Goal: Task Accomplishment & Management: Complete application form

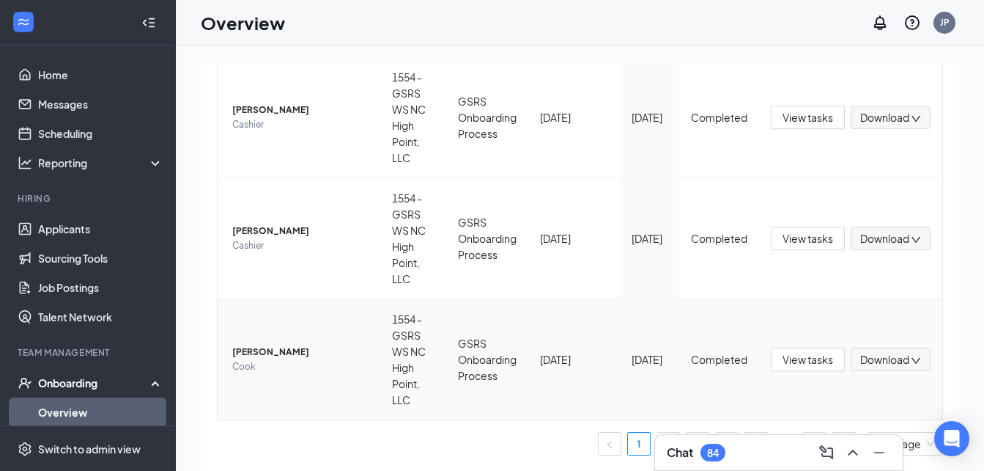
scroll to position [66, 0]
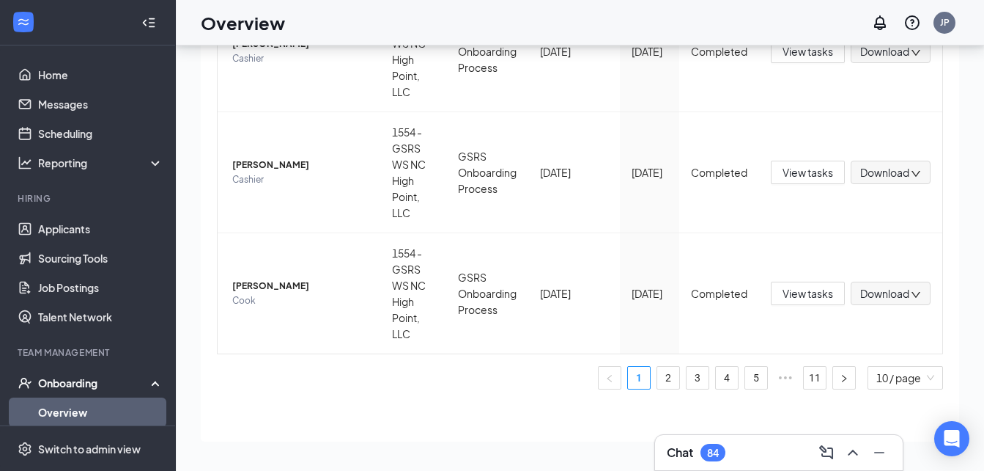
click at [751, 448] on div "Chat 84" at bounding box center [779, 452] width 224 height 23
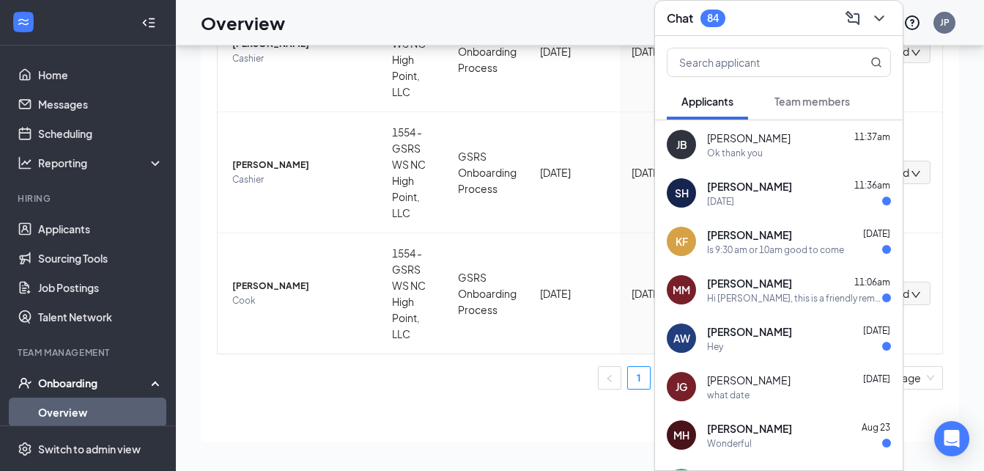
click at [793, 9] on div "Chat 84" at bounding box center [779, 18] width 224 height 23
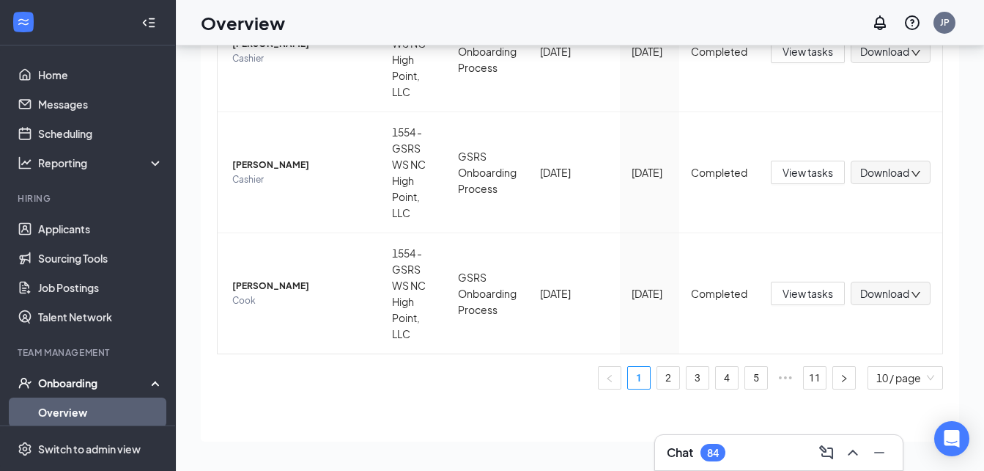
click at [70, 410] on link "Overview" at bounding box center [100, 411] width 125 height 29
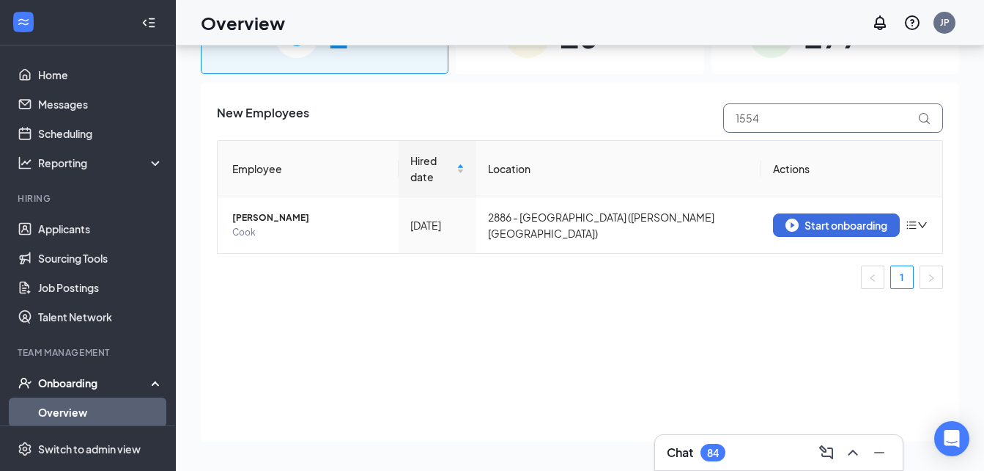
click at [825, 112] on input "1554" at bounding box center [833, 117] width 220 height 29
type input "2776"
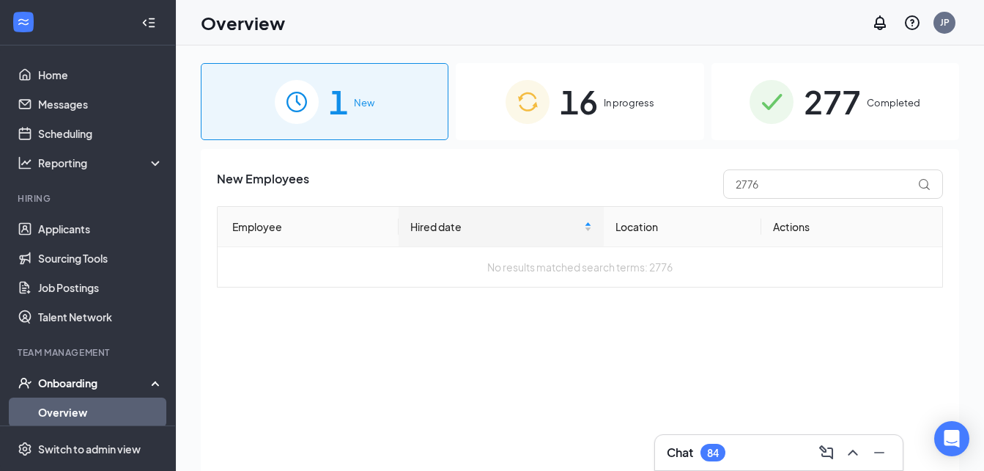
click at [646, 92] on div "16 In progress" at bounding box center [580, 101] width 248 height 77
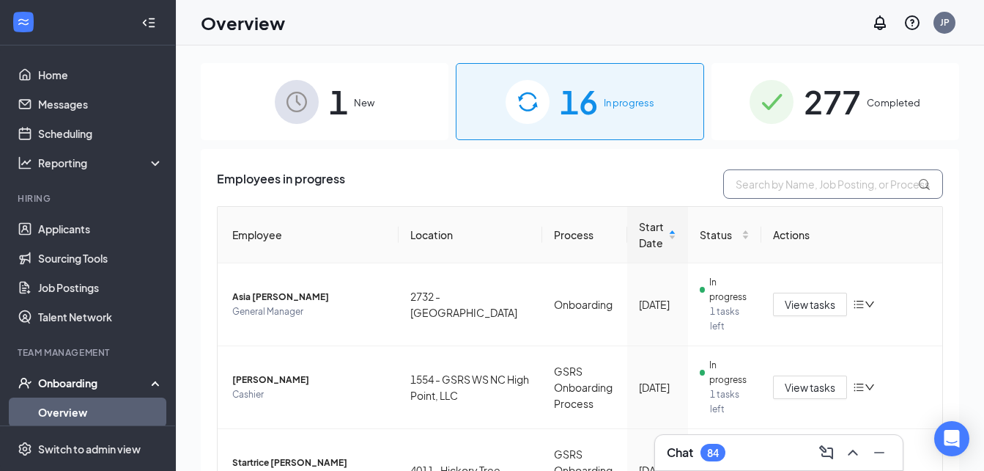
click at [763, 180] on input "text" at bounding box center [833, 183] width 220 height 29
type input "2776"
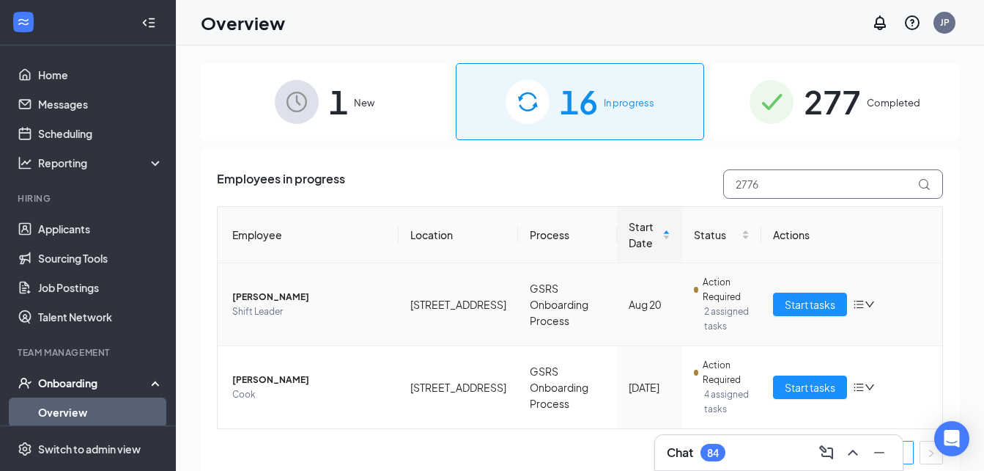
scroll to position [9, 0]
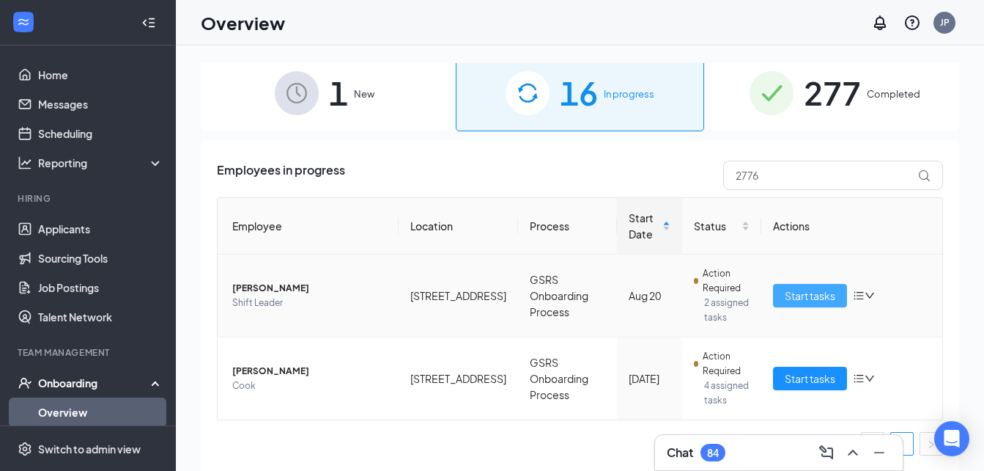
click at [803, 295] on span "Start tasks" at bounding box center [810, 295] width 51 height 16
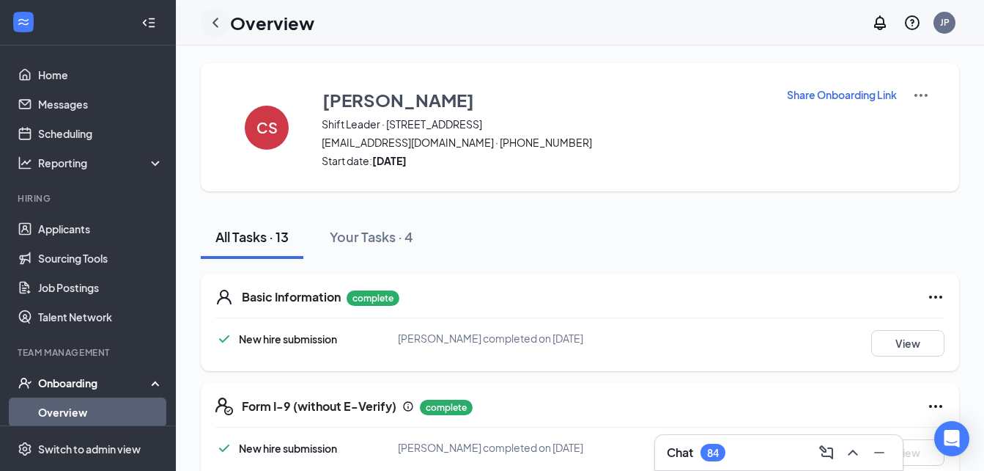
click at [213, 29] on icon "ChevronLeft" at bounding box center [216, 23] width 18 height 18
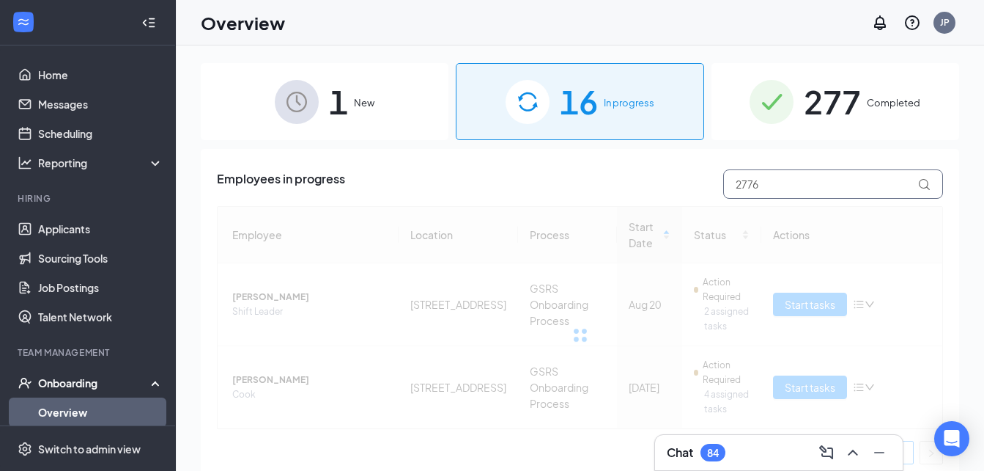
click at [778, 182] on input "2776" at bounding box center [833, 183] width 220 height 29
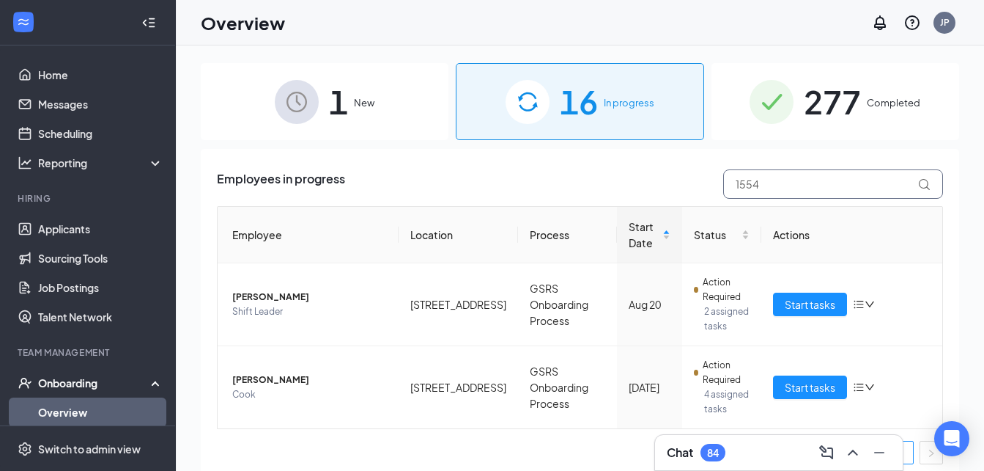
type input "1554"
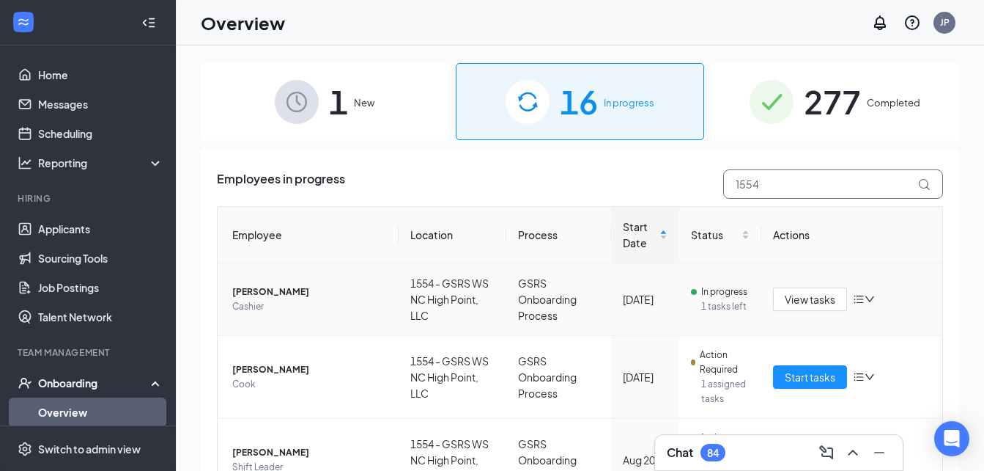
scroll to position [81, 0]
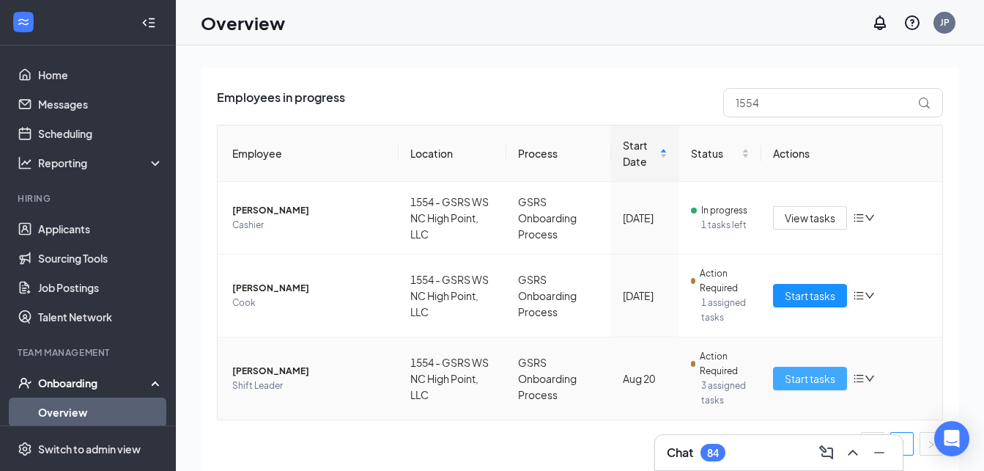
click at [820, 382] on span "Start tasks" at bounding box center [810, 378] width 51 height 16
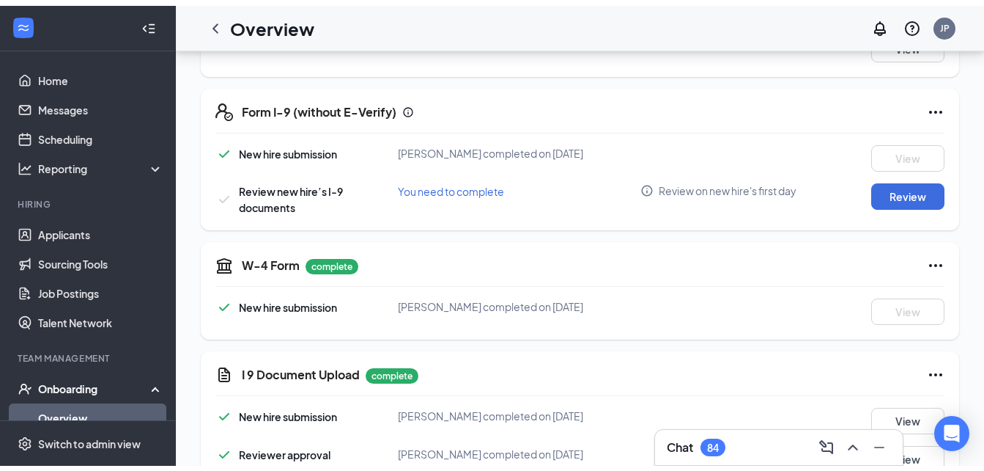
scroll to position [292, 0]
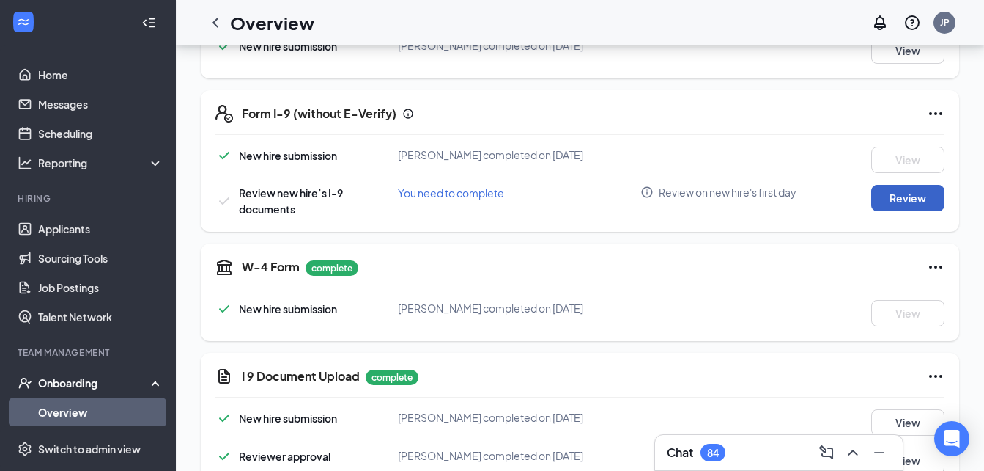
click at [913, 199] on button "Review" at bounding box center [908, 198] width 73 height 26
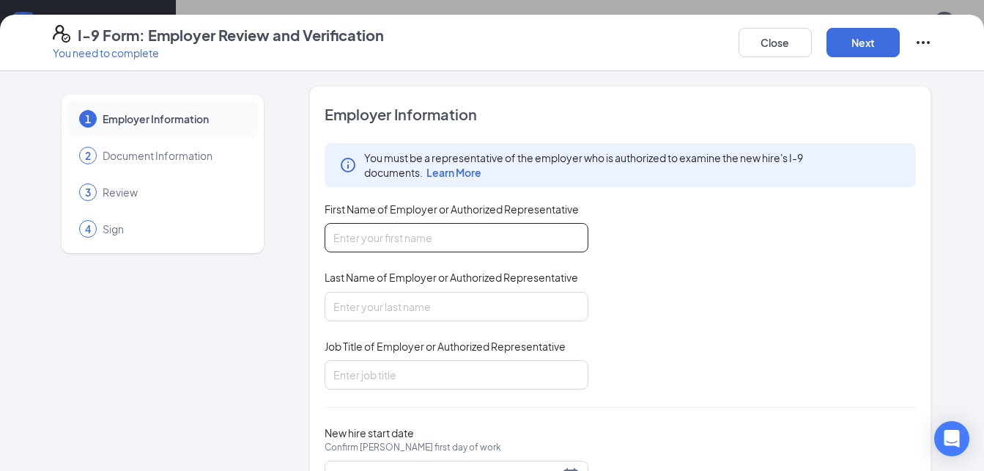
click at [388, 240] on input "First Name of Employer or Authorized Representative" at bounding box center [457, 237] width 264 height 29
type input "[PERSON_NAME]"
click at [410, 329] on div "You must be a representative of the employer who is authorized to examine the n…" at bounding box center [621, 266] width 592 height 246
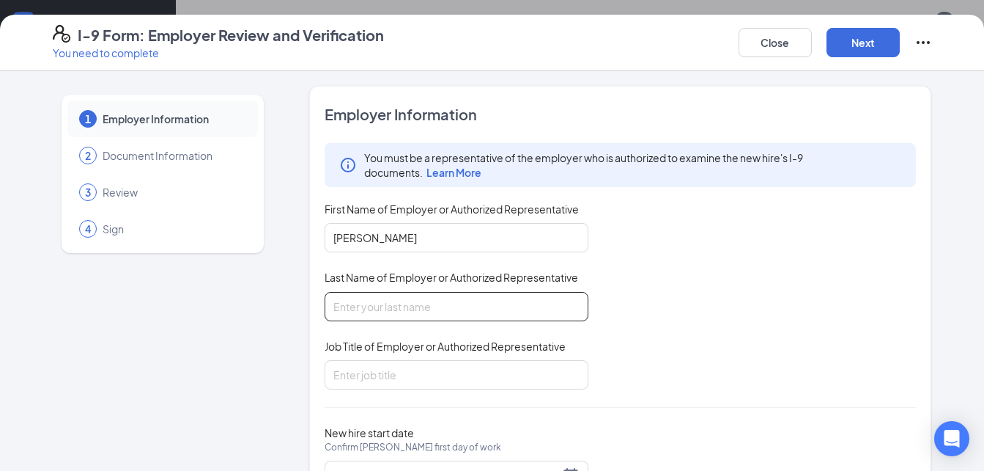
click at [411, 310] on input "Last Name of Employer or Authorized Representative" at bounding box center [457, 306] width 264 height 29
type input "[PERSON_NAME]"
click at [399, 380] on input "Job Title of Employer or Authorized Representative" at bounding box center [457, 374] width 264 height 29
type input "District Manager"
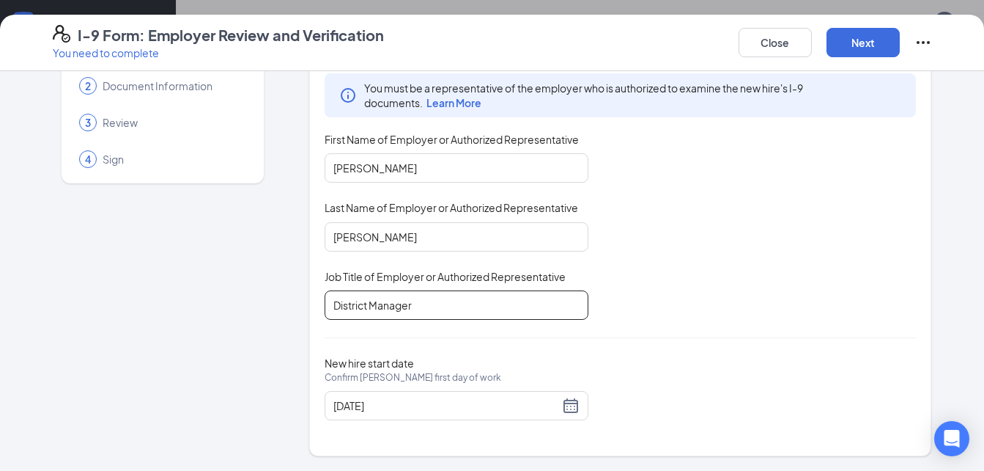
scroll to position [67, 0]
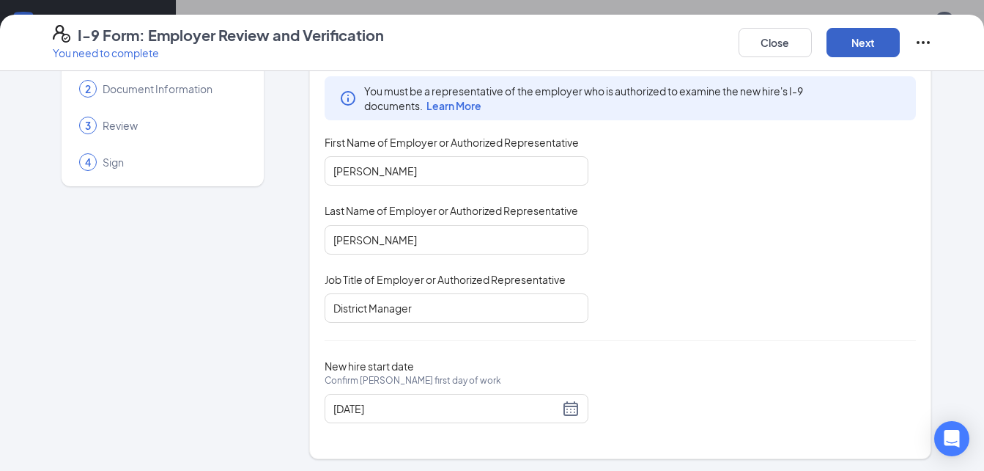
click at [854, 37] on button "Next" at bounding box center [863, 42] width 73 height 29
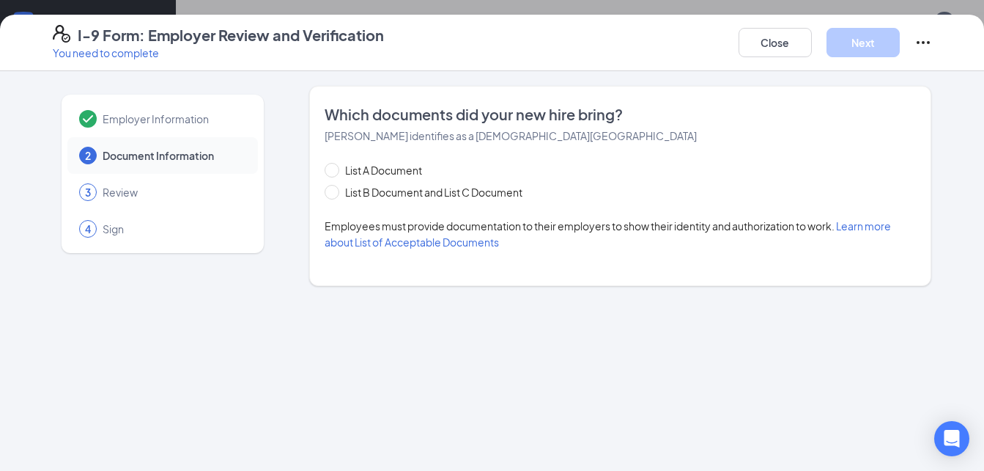
scroll to position [0, 0]
click at [385, 192] on span "List B Document and List C Document" at bounding box center [433, 192] width 189 height 16
click at [335, 192] on input "List B Document and List C Document" at bounding box center [330, 190] width 10 height 10
radio input "true"
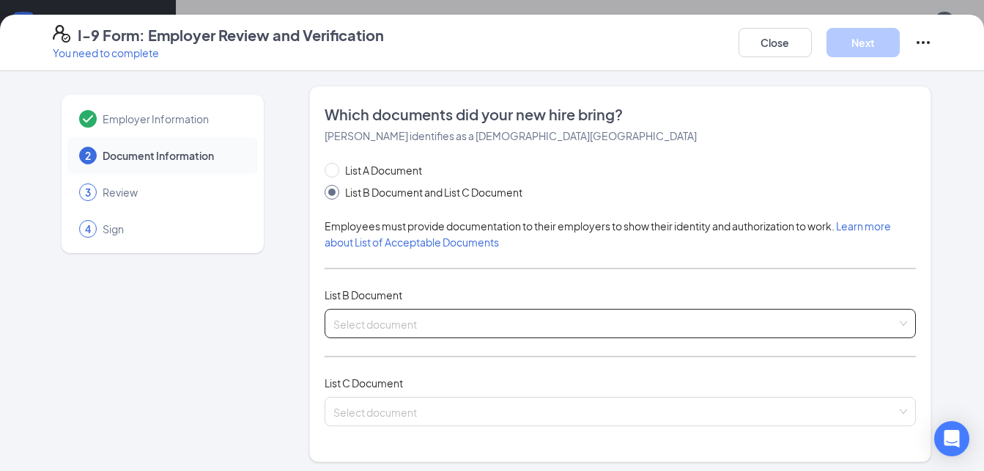
click at [424, 323] on input "search" at bounding box center [616, 320] width 564 height 22
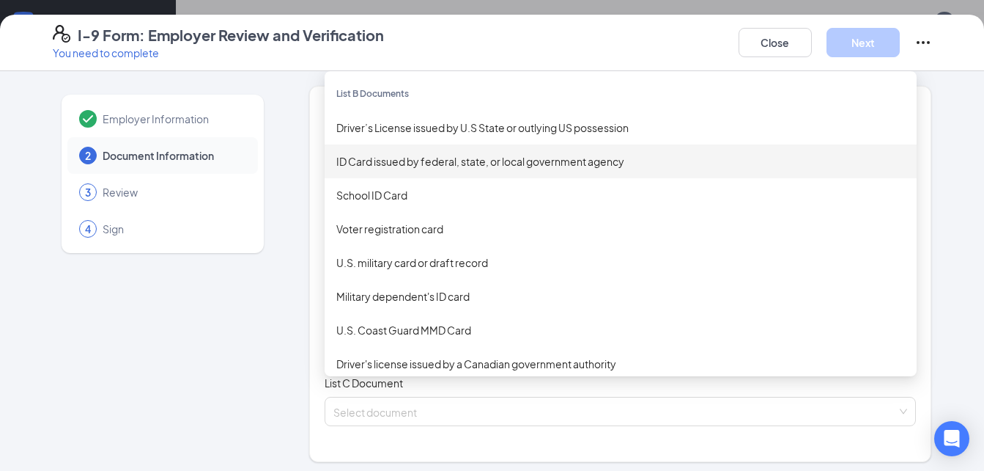
click at [482, 159] on div "ID Card issued by federal, state, or local government agency" at bounding box center [620, 161] width 569 height 16
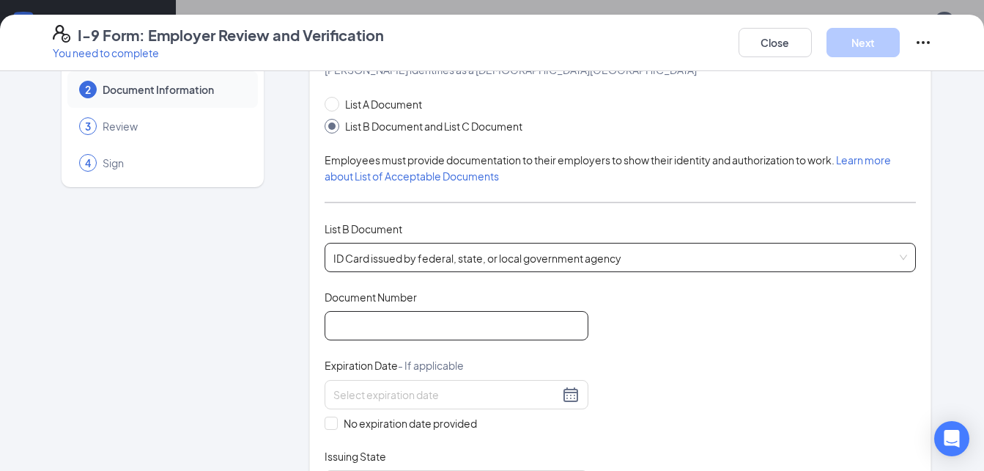
scroll to position [67, 0]
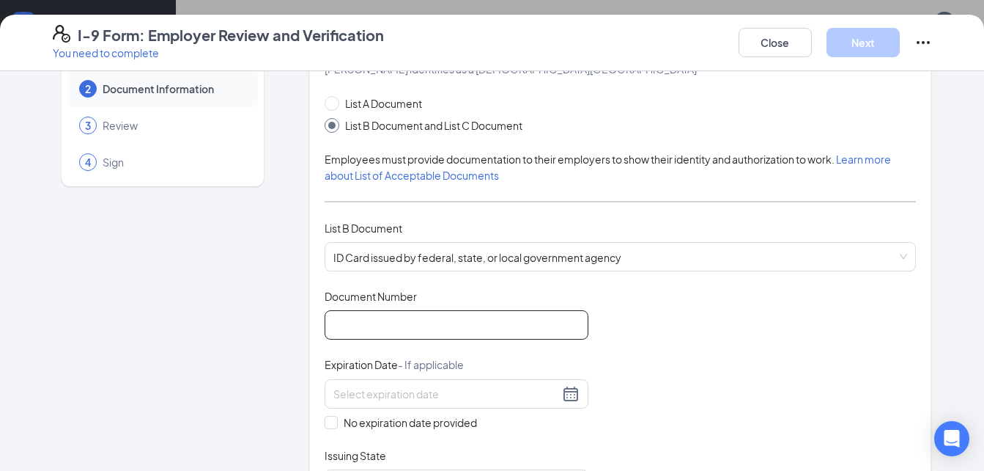
click at [533, 336] on input "Document Number" at bounding box center [457, 324] width 264 height 29
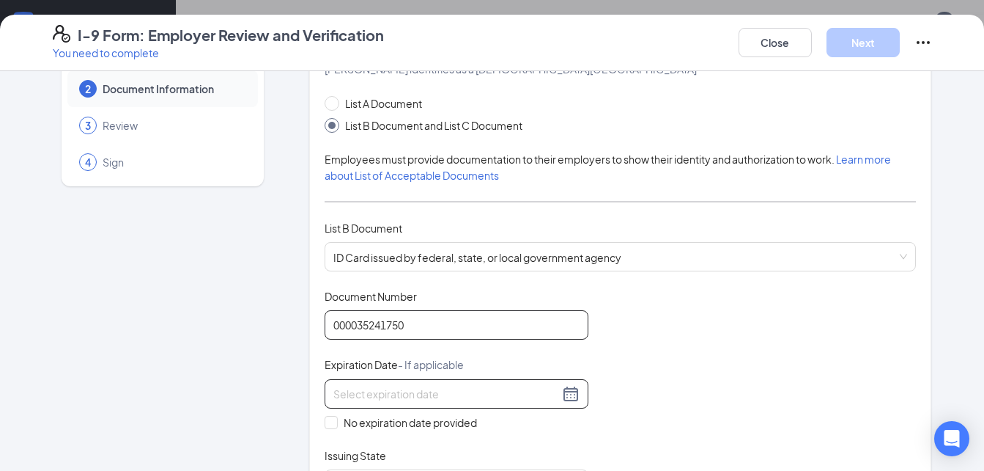
type input "000035241750"
click at [570, 395] on div at bounding box center [457, 394] width 246 height 18
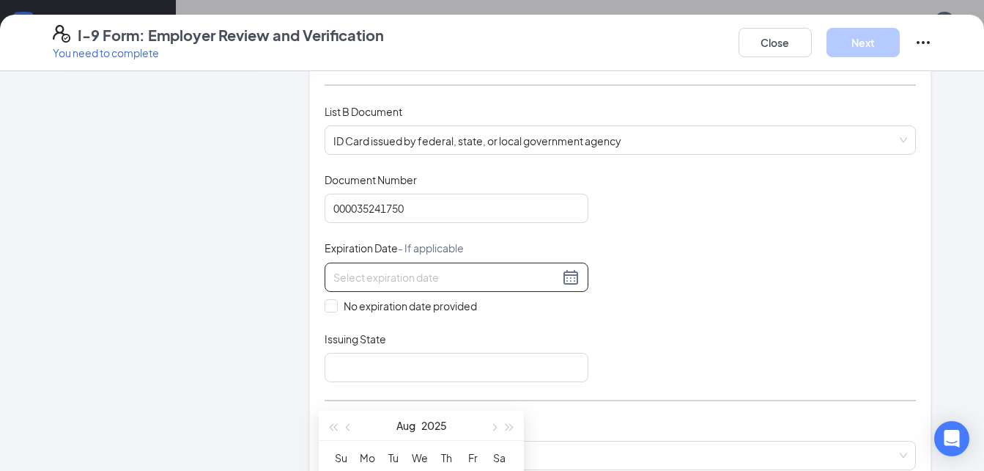
scroll to position [184, 0]
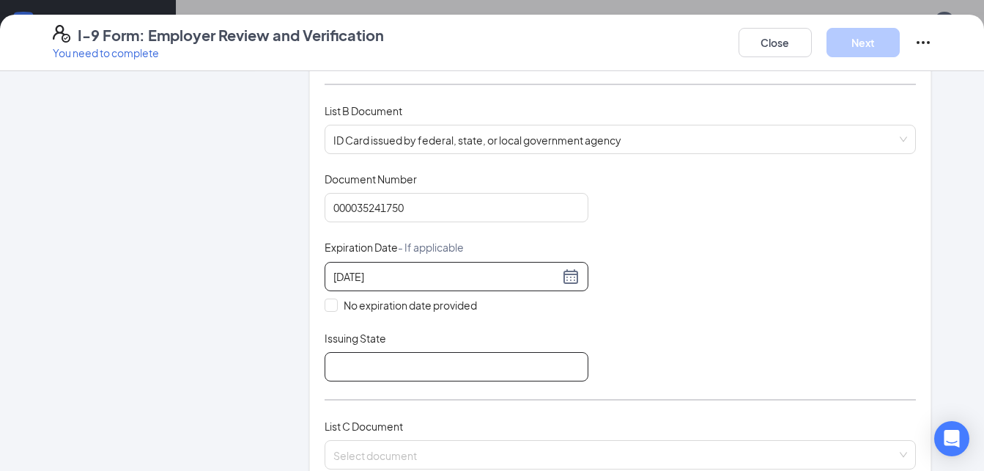
type input "[DATE]"
click at [435, 362] on input "Issuing State" at bounding box center [457, 366] width 264 height 29
type input "NC DMV"
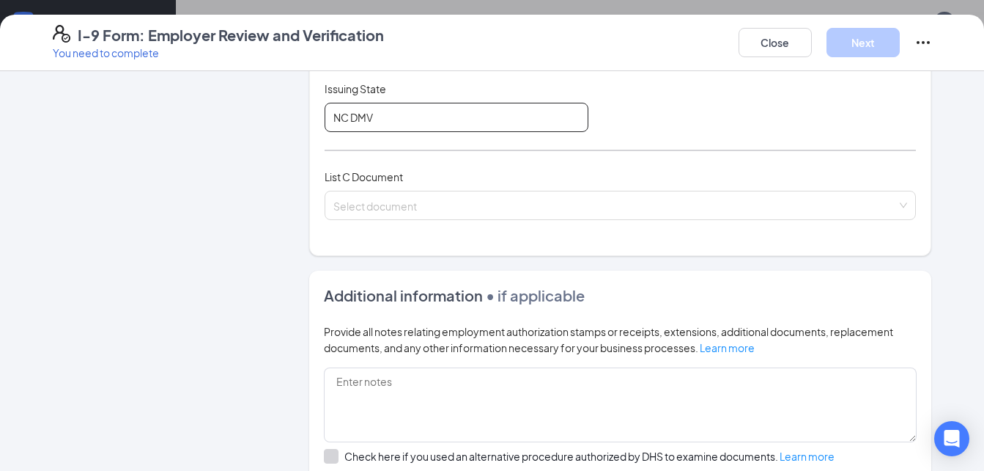
scroll to position [434, 0]
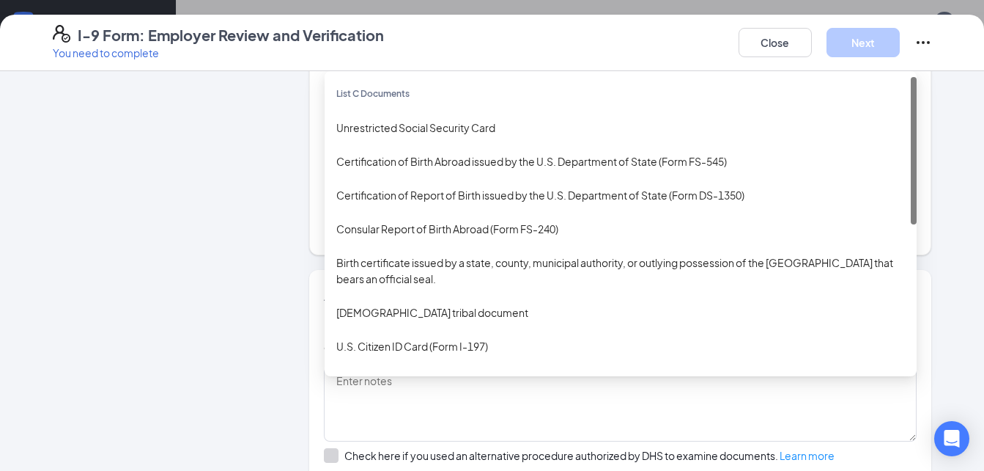
click at [726, 198] on div "Select document List C Documents Unrestricted Social Security Card Certificatio…" at bounding box center [621, 204] width 592 height 29
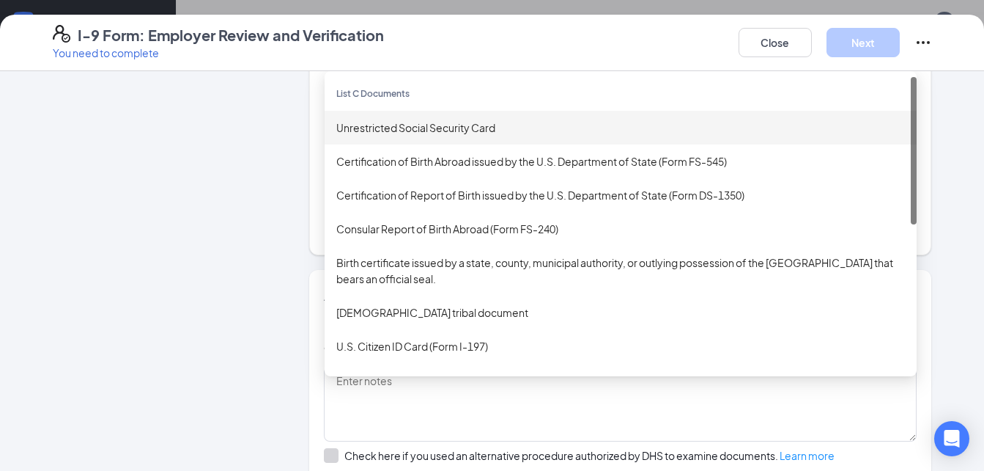
click at [492, 132] on div "Unrestricted Social Security Card" at bounding box center [620, 127] width 569 height 16
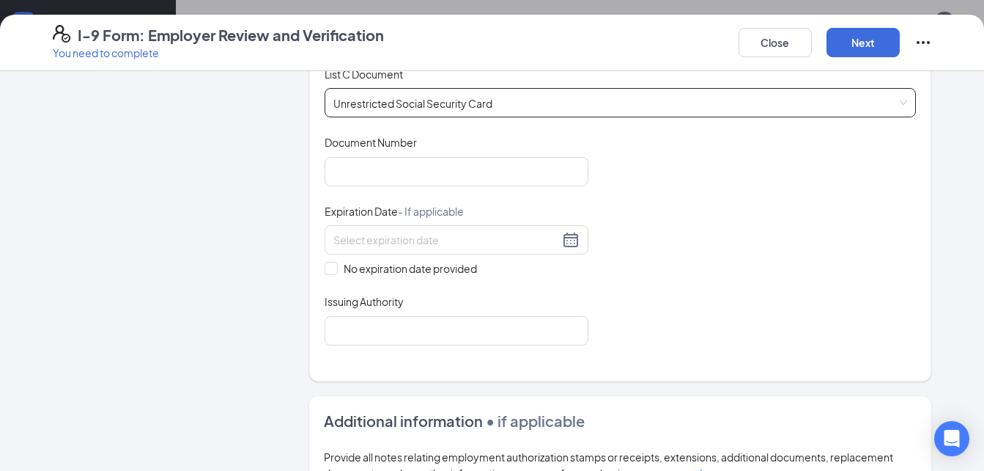
scroll to position [535, 0]
click at [526, 164] on input "Document Number" at bounding box center [457, 172] width 264 height 29
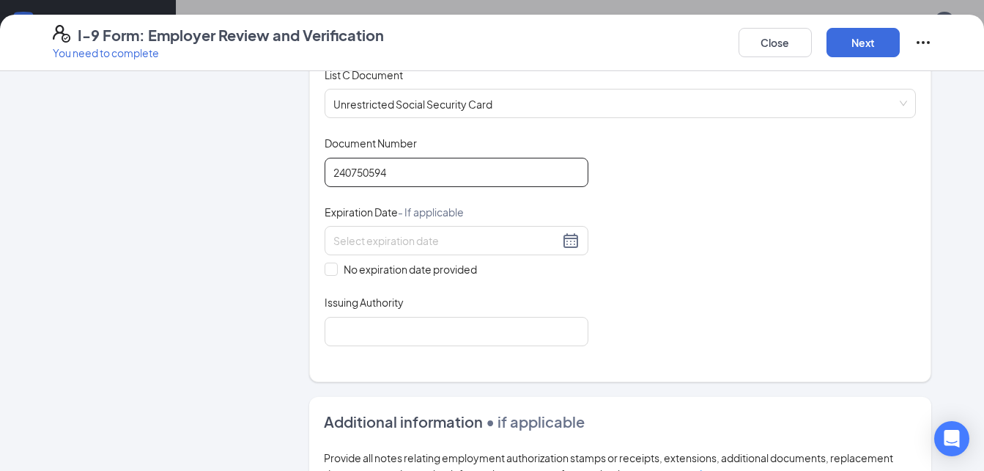
scroll to position [699, 0]
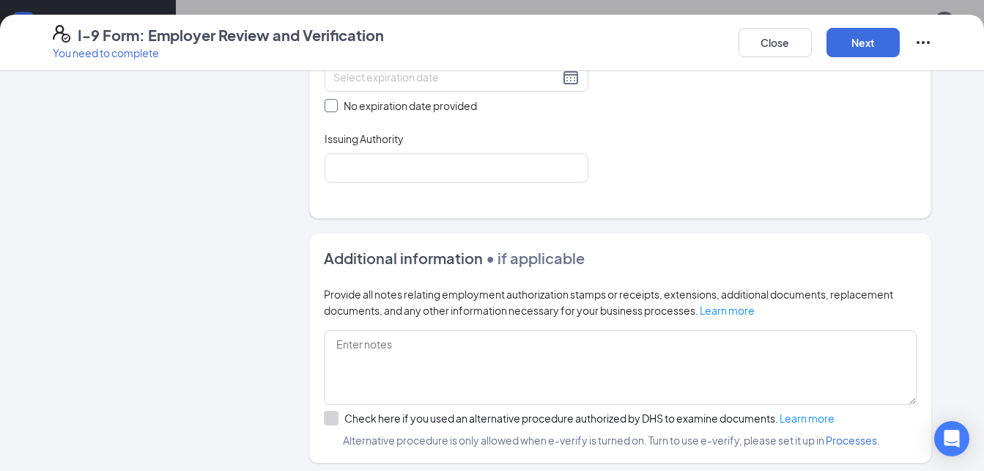
type input "240750594"
click at [329, 106] on span at bounding box center [331, 105] width 13 height 13
click at [329, 106] on input "No expiration date provided" at bounding box center [330, 104] width 10 height 10
checkbox input "true"
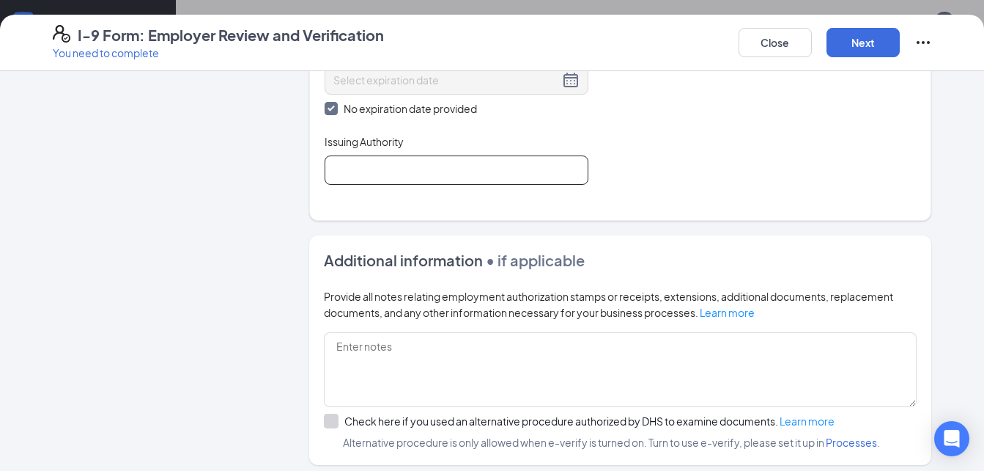
click at [484, 157] on input "Issuing Authority" at bounding box center [457, 169] width 264 height 29
type input "Social Security Administration"
click at [874, 25] on div "Close Next" at bounding box center [836, 42] width 194 height 35
click at [878, 40] on button "Next" at bounding box center [863, 42] width 73 height 29
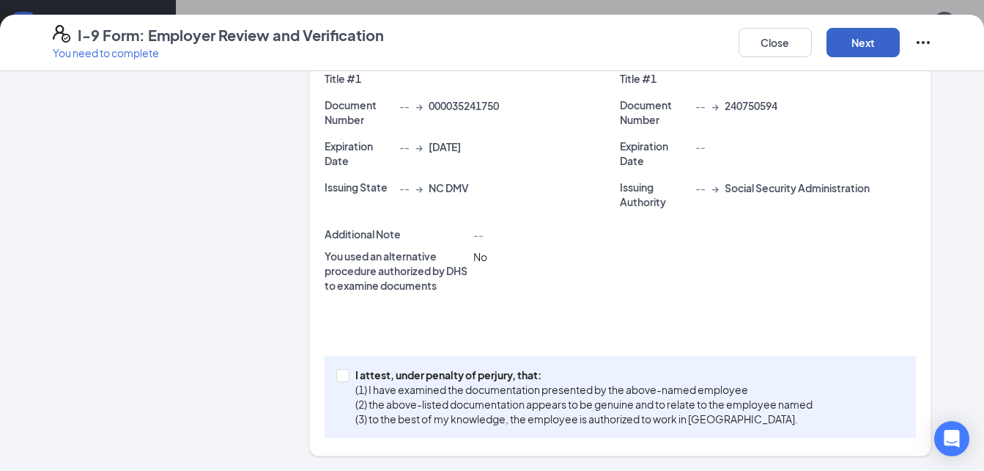
scroll to position [359, 0]
click at [341, 375] on span at bounding box center [342, 375] width 13 height 13
click at [341, 375] on input "I attest, under penalty of [PERSON_NAME], that: (1) I have examined the documen…" at bounding box center [341, 374] width 10 height 10
checkbox input "true"
click at [869, 54] on button "Next" at bounding box center [863, 42] width 73 height 29
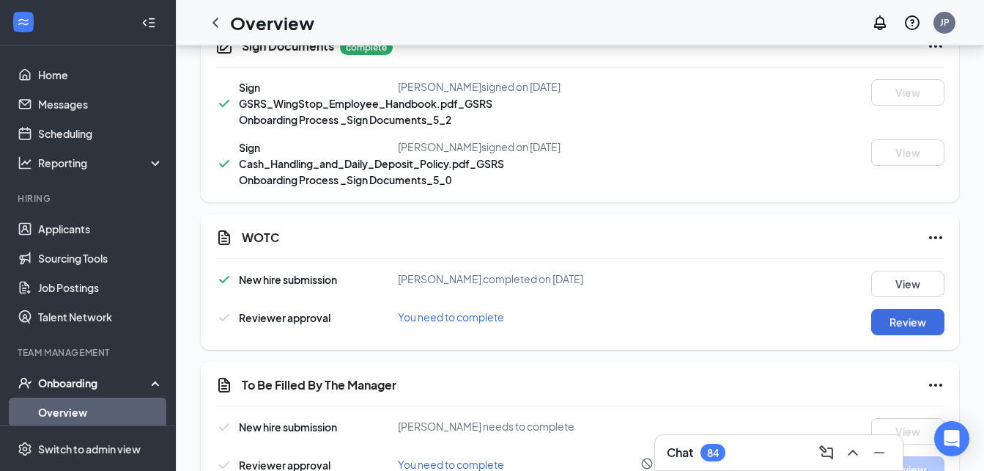
scroll to position [923, 0]
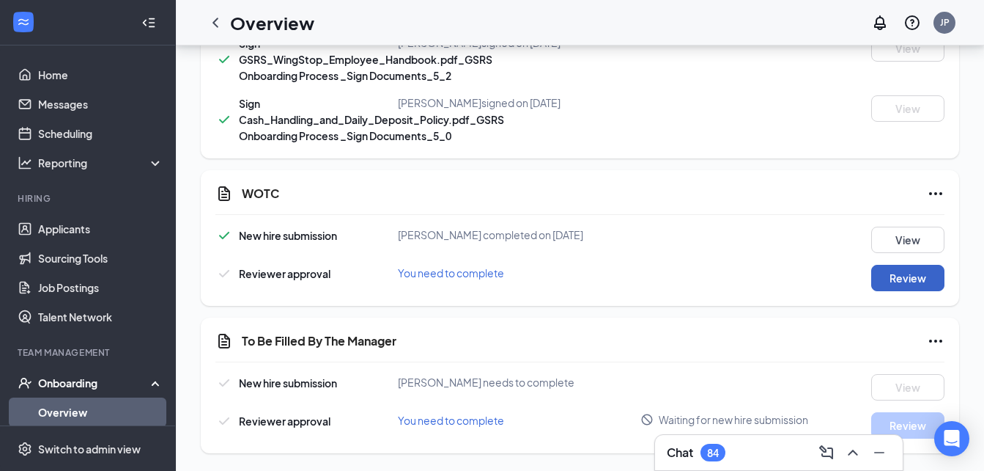
click at [913, 268] on button "Review" at bounding box center [908, 278] width 73 height 26
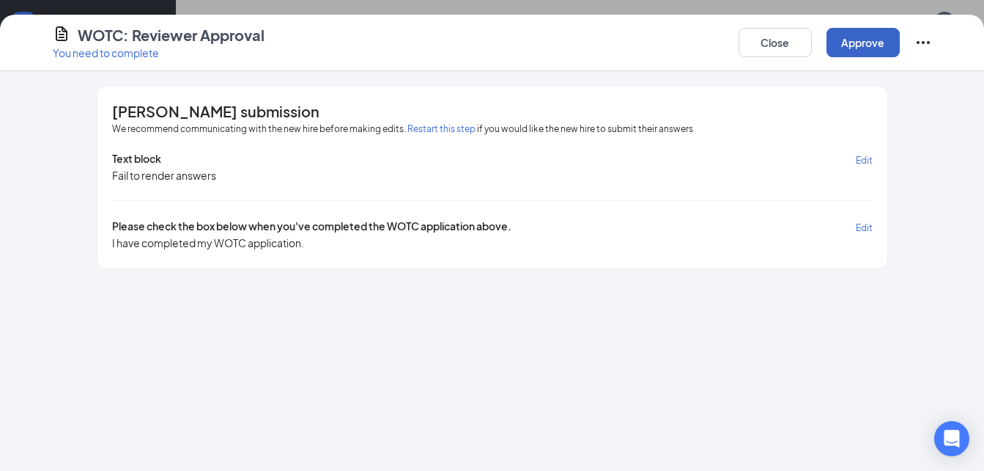
click at [878, 53] on button "Approve" at bounding box center [863, 42] width 73 height 29
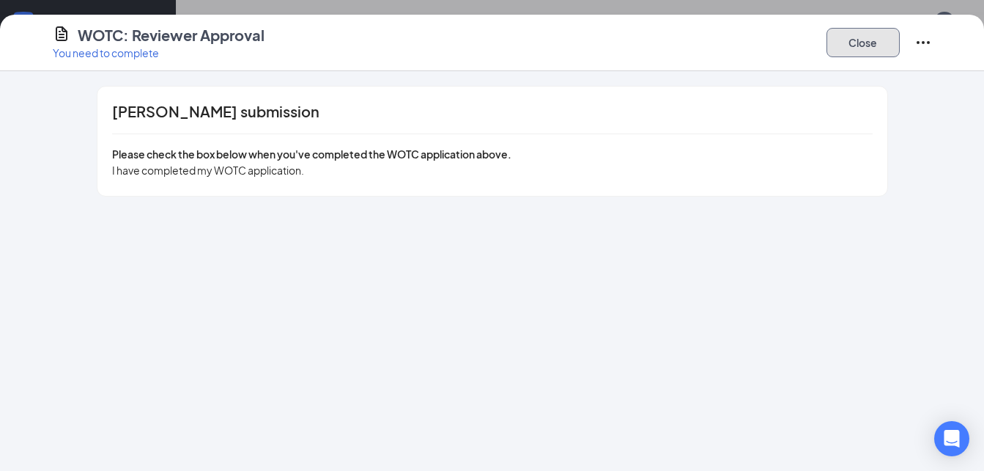
click at [863, 37] on button "Close" at bounding box center [863, 42] width 73 height 29
